Goal: Information Seeking & Learning: Learn about a topic

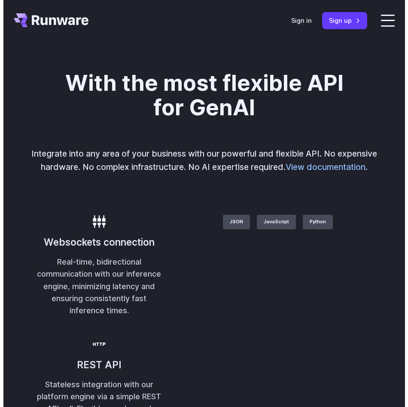
scroll to position [1978, 0]
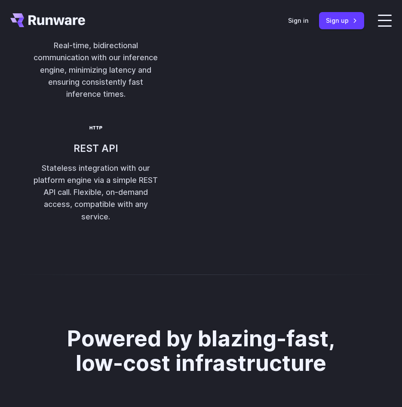
click at [388, 27] on header "Features Tasks Image generation Video generation Sonic Inference Engine™ Models…" at bounding box center [201, 20] width 402 height 41
click at [384, 19] on label at bounding box center [385, 21] width 14 height 12
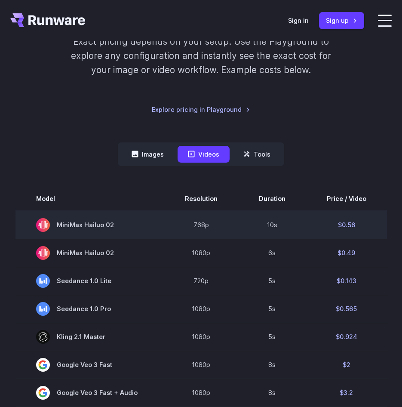
scroll to position [129, 0]
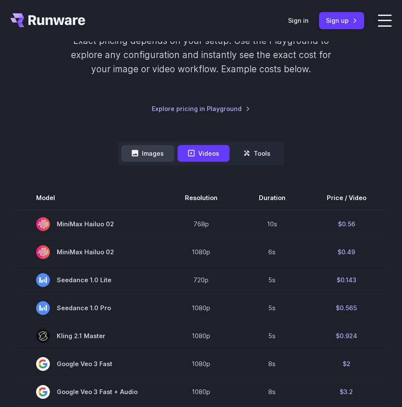
click at [138, 153] on icon at bounding box center [135, 153] width 6 height 6
click at [262, 156] on button "Tools" at bounding box center [257, 153] width 48 height 17
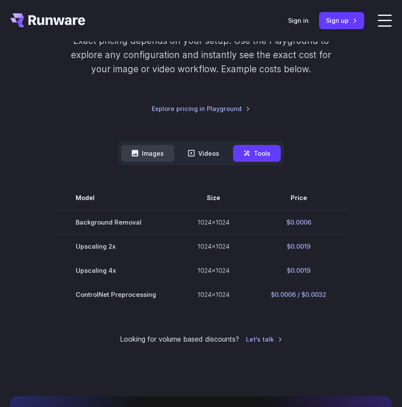
click at [155, 157] on button "Images" at bounding box center [147, 153] width 53 height 17
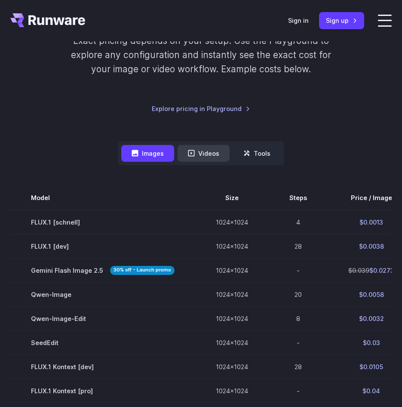
click at [218, 157] on button "Videos" at bounding box center [204, 153] width 52 height 17
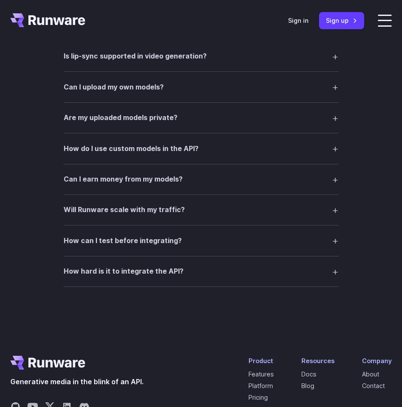
scroll to position [1686, 0]
